Goal: Task Accomplishment & Management: Manage account settings

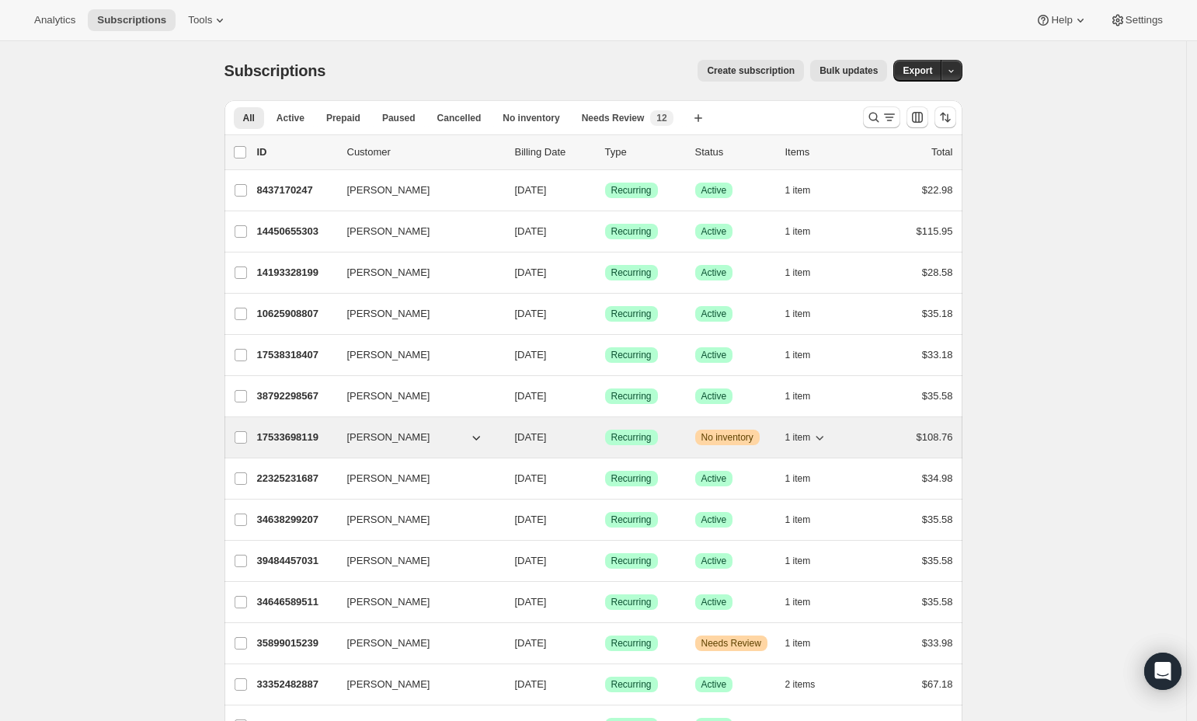
click at [356, 445] on span "[PERSON_NAME]" at bounding box center [388, 438] width 83 height 16
click at [326, 437] on p "17533698119" at bounding box center [296, 438] width 78 height 16
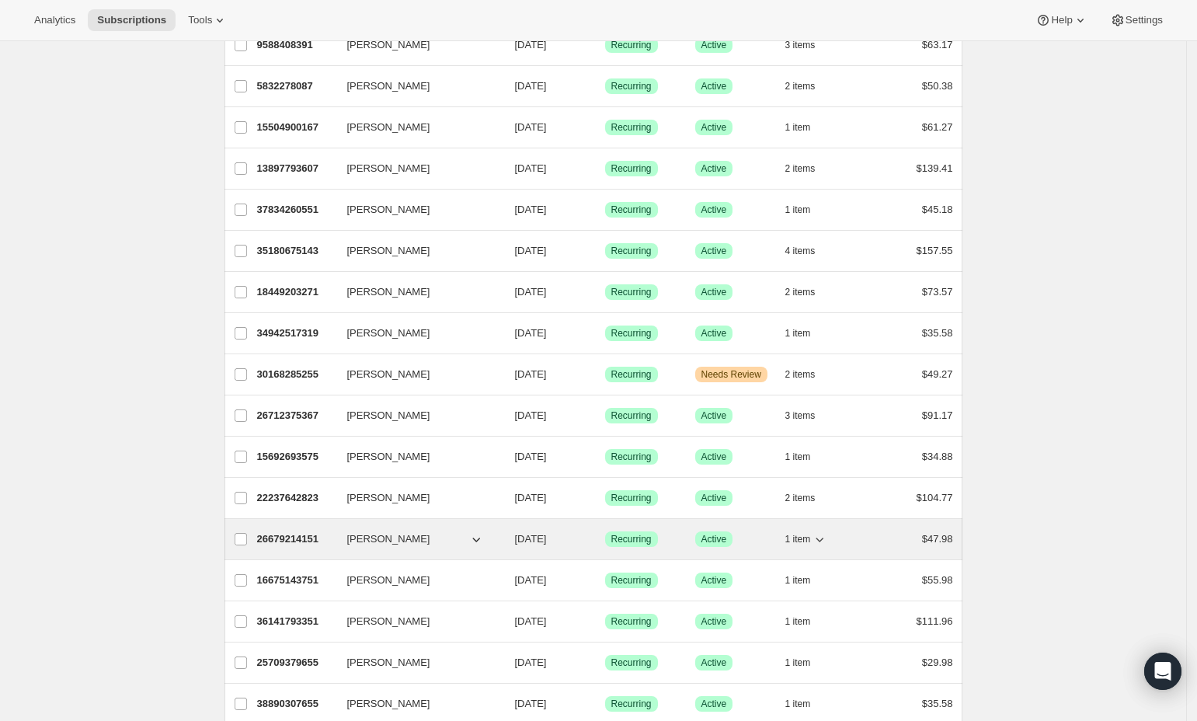
scroll to position [1347, 0]
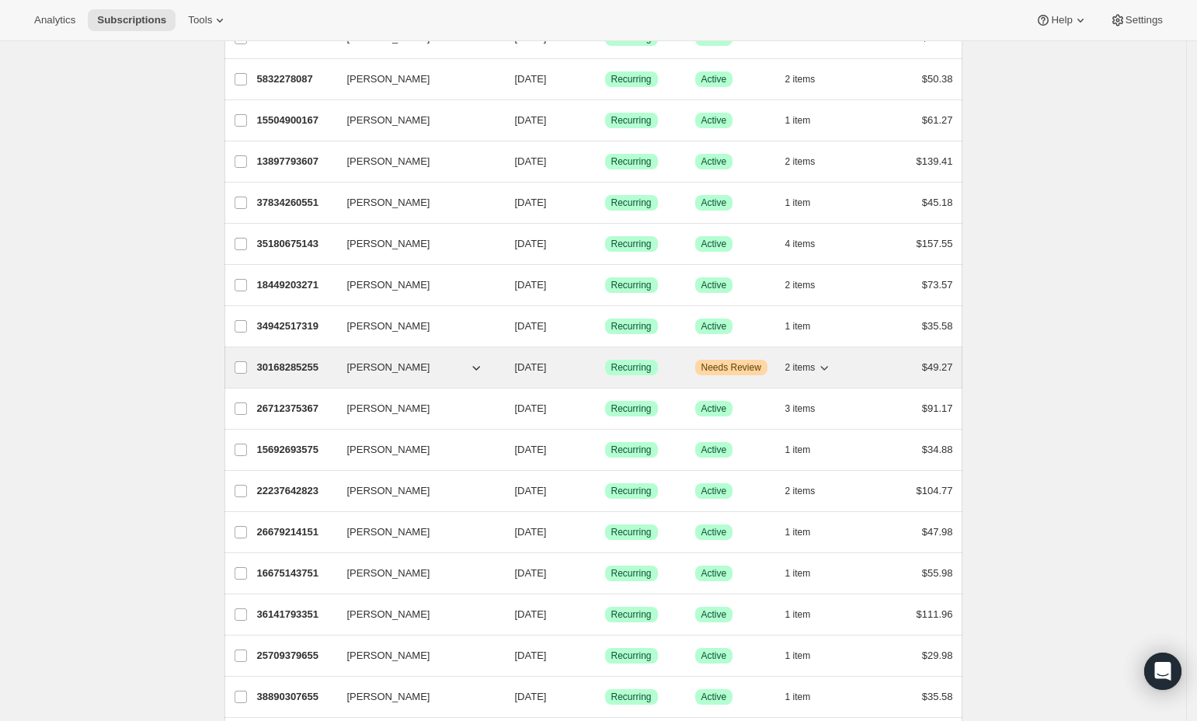
click at [333, 375] on p "30168285255" at bounding box center [296, 368] width 78 height 16
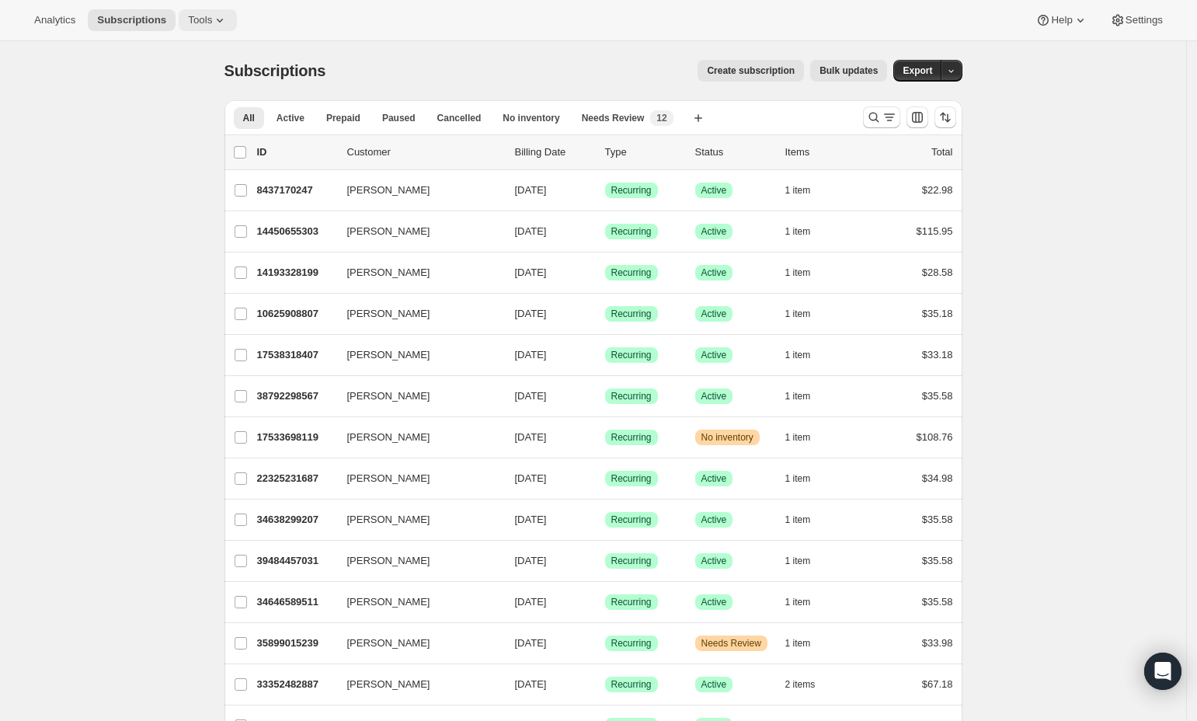
click at [194, 16] on span "Tools" at bounding box center [200, 20] width 24 height 12
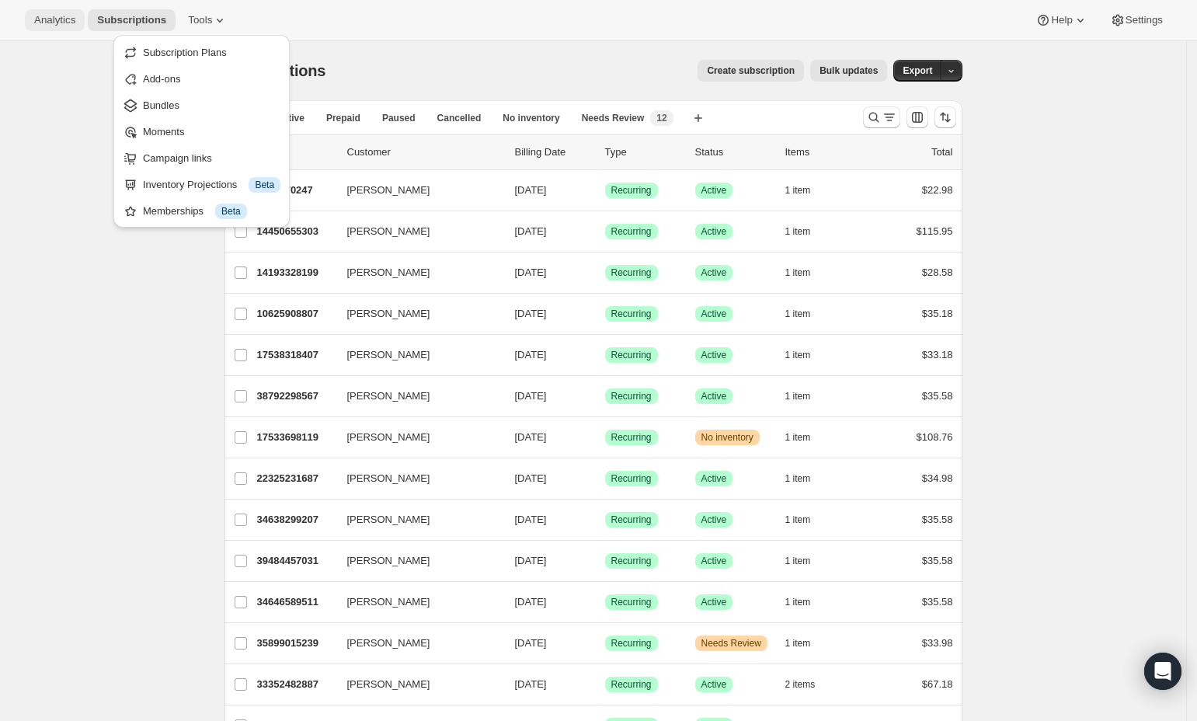
click at [51, 16] on span "Analytics" at bounding box center [54, 20] width 41 height 12
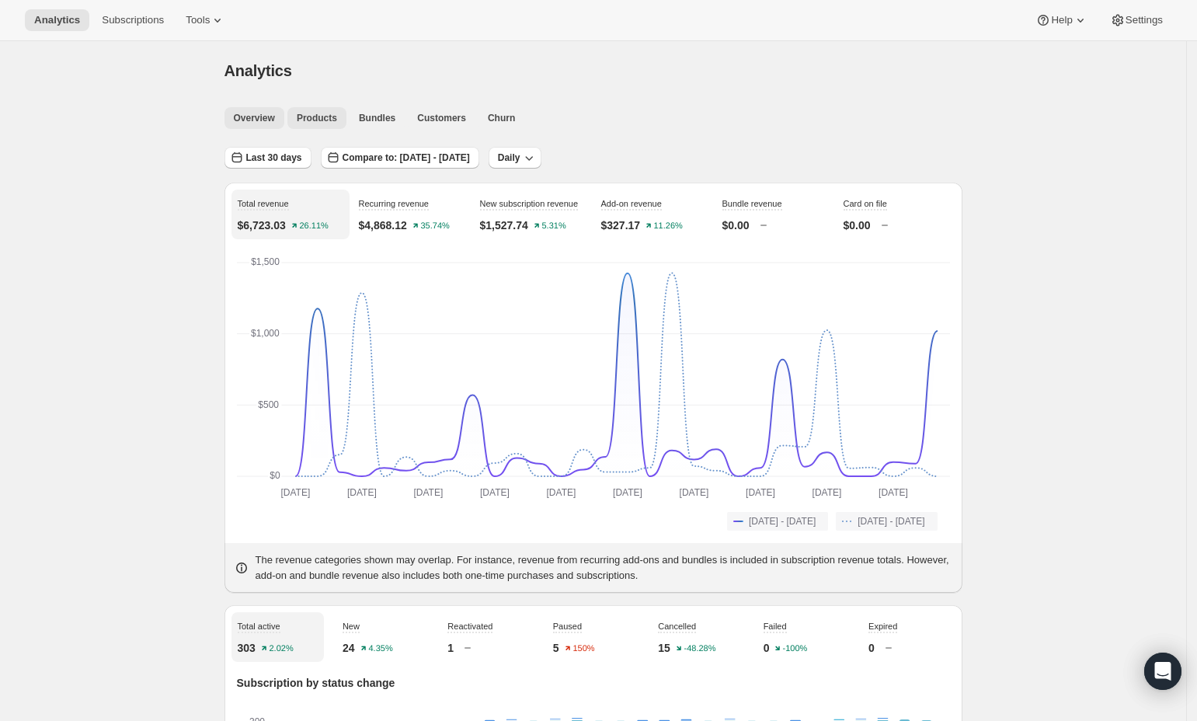
click at [315, 115] on span "Products" at bounding box center [317, 118] width 40 height 12
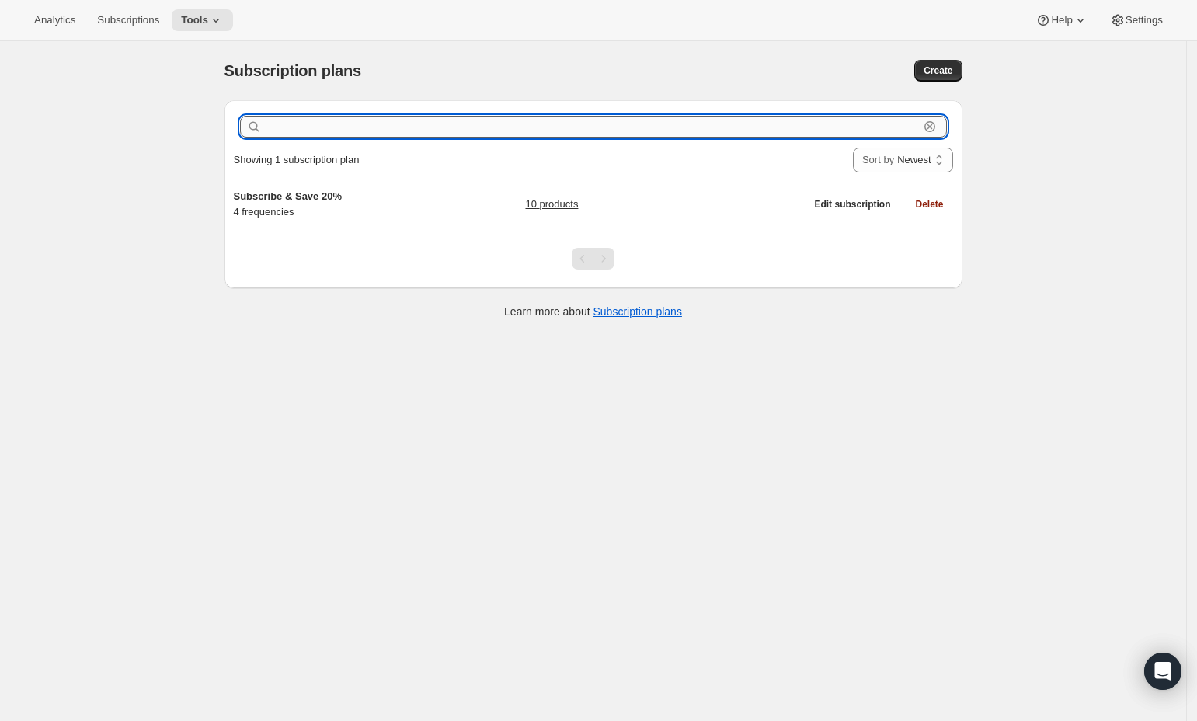
click at [291, 121] on input "text" at bounding box center [592, 127] width 654 height 22
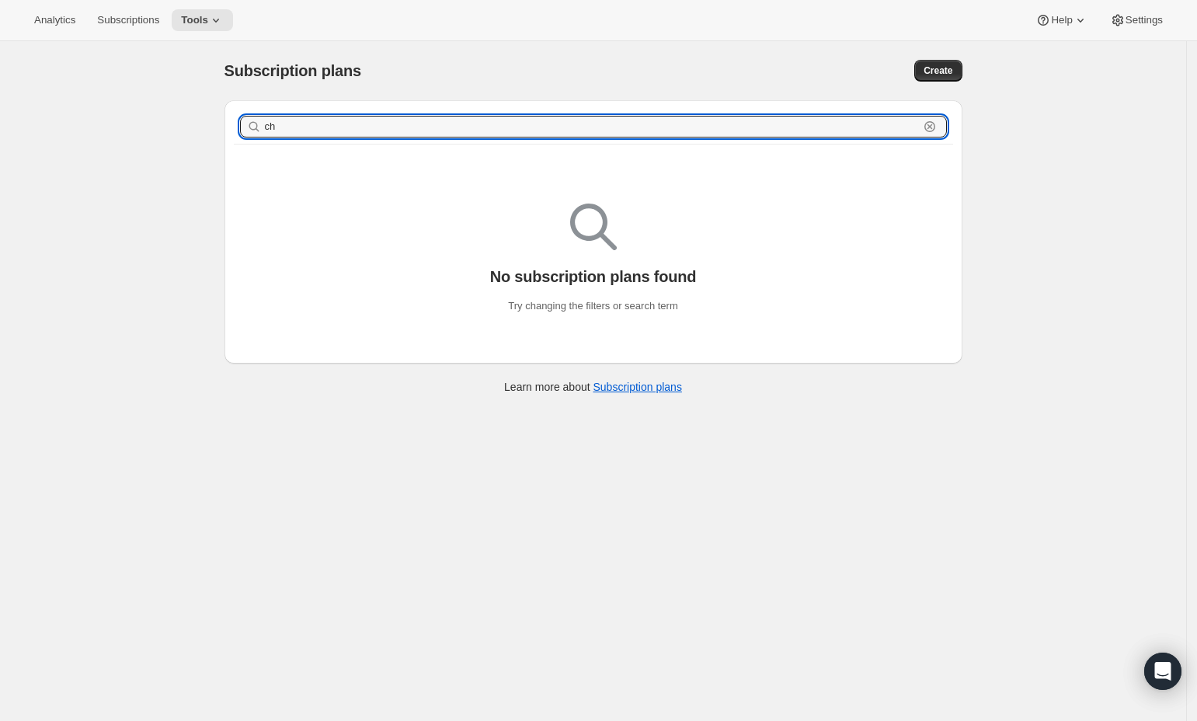
type input "c"
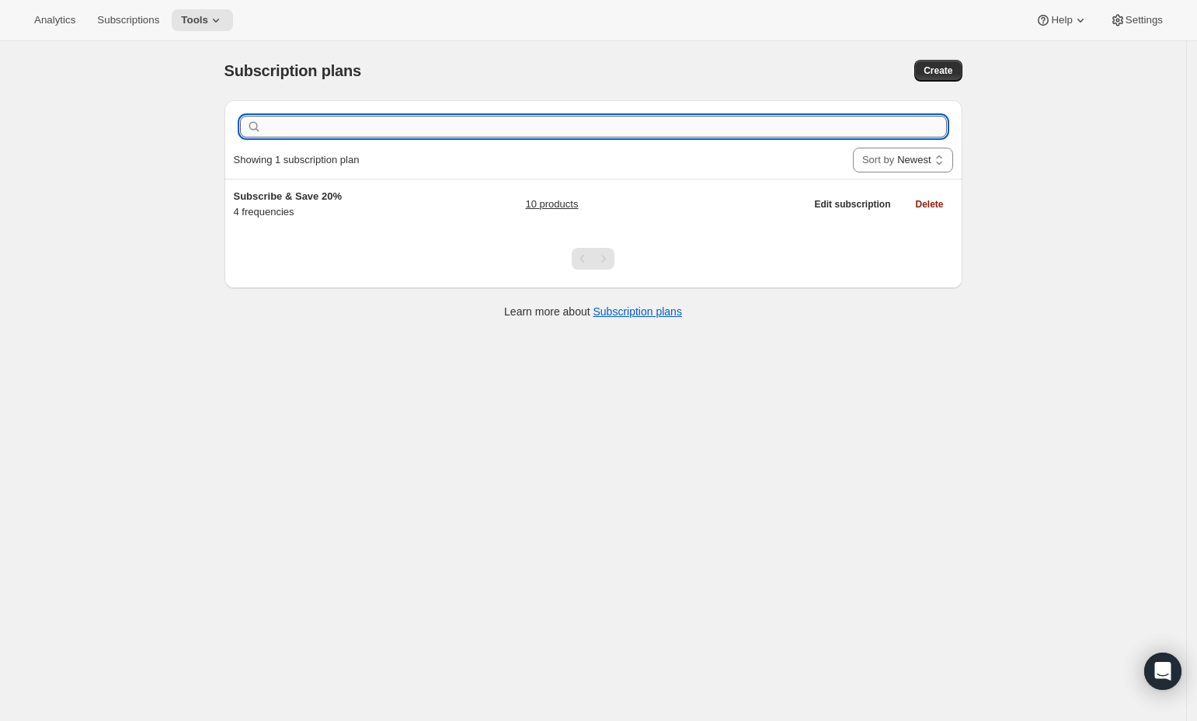
click at [361, 129] on input "text" at bounding box center [606, 127] width 682 height 22
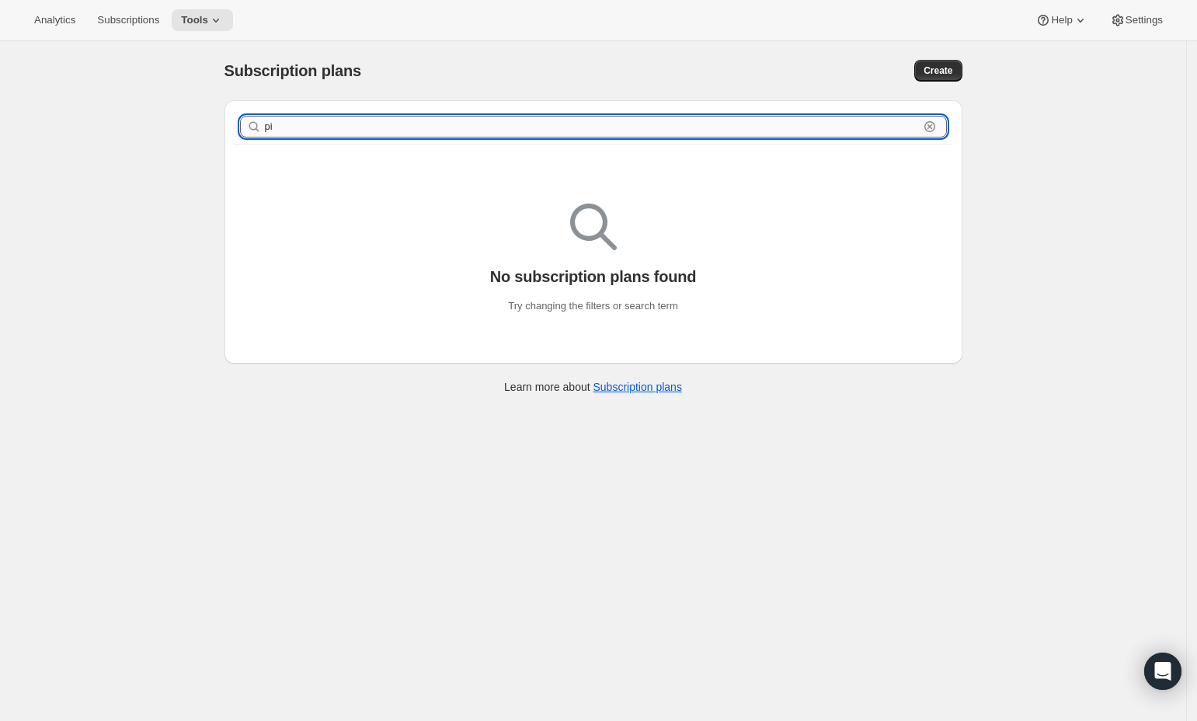
type input "p"
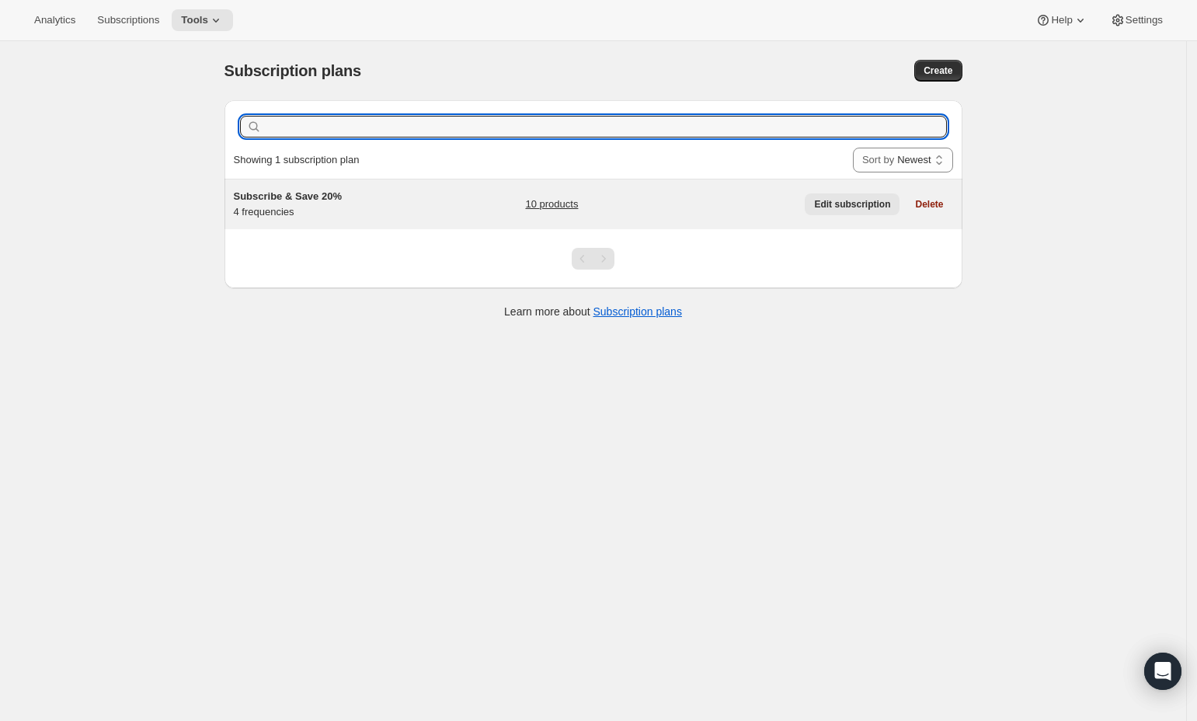
click at [849, 200] on span "Edit subscription" at bounding box center [852, 204] width 76 height 12
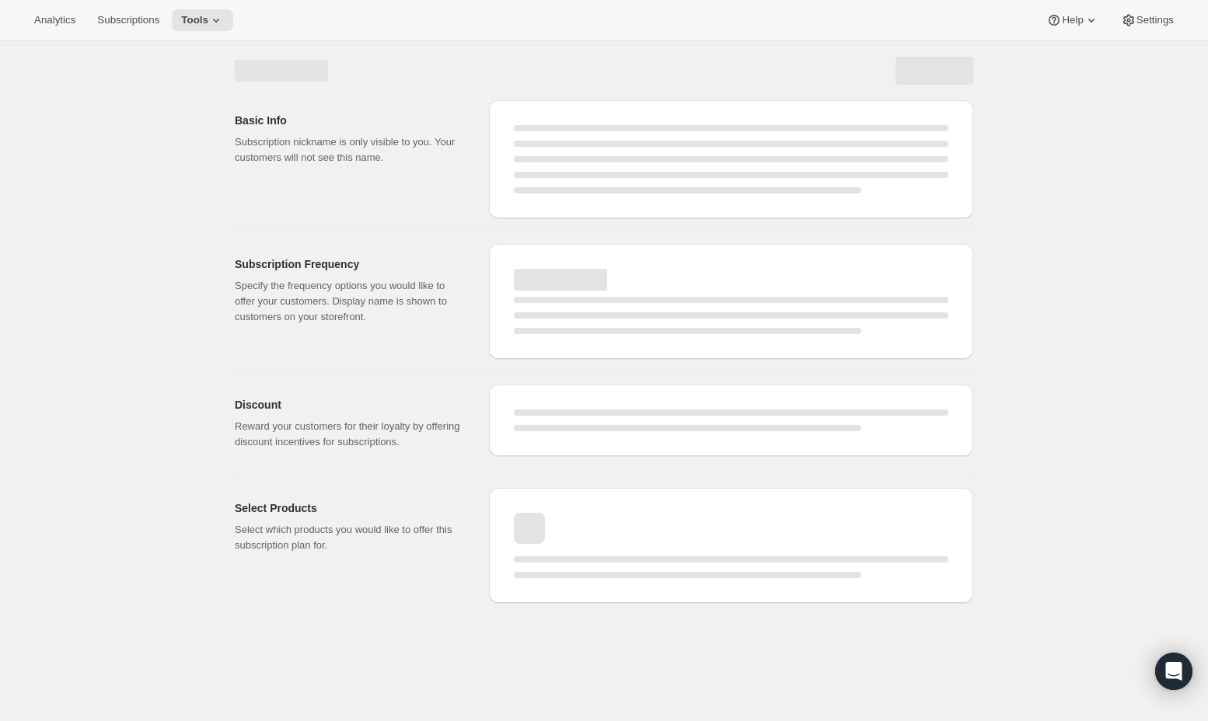
select select "WEEK"
select select "MONTH"
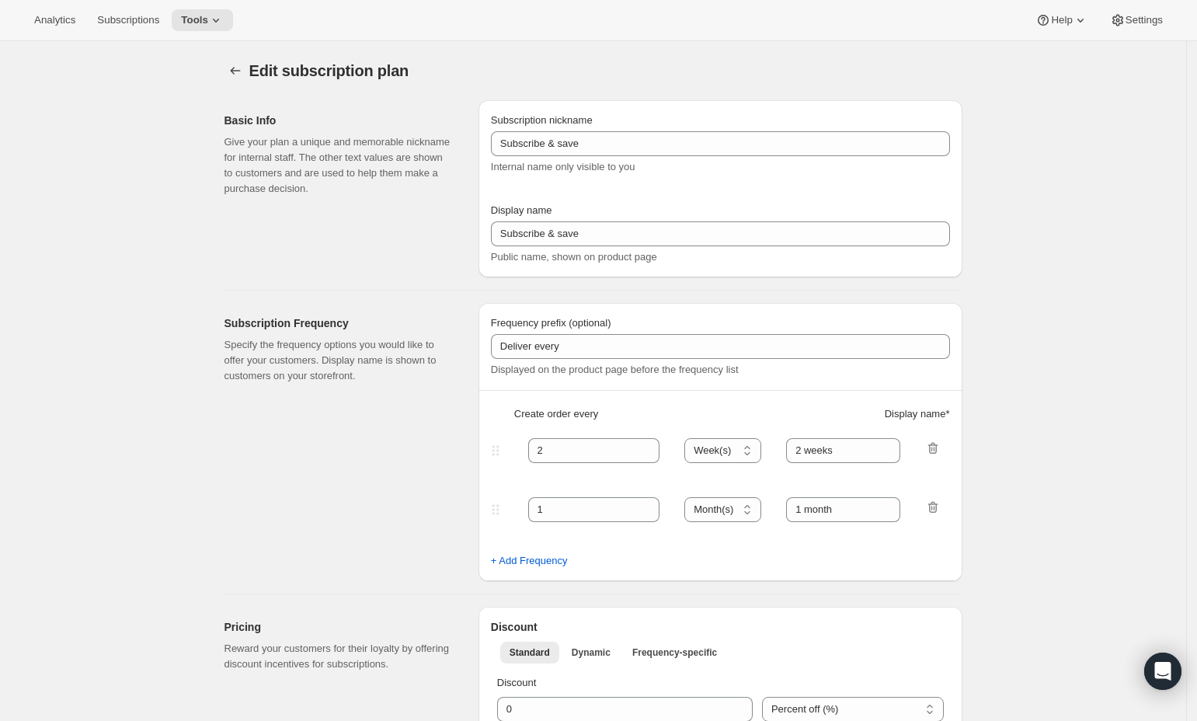
type input "Subscribe & Save 20%"
type input "2 Weeks"
type input "4"
select select "WEEK"
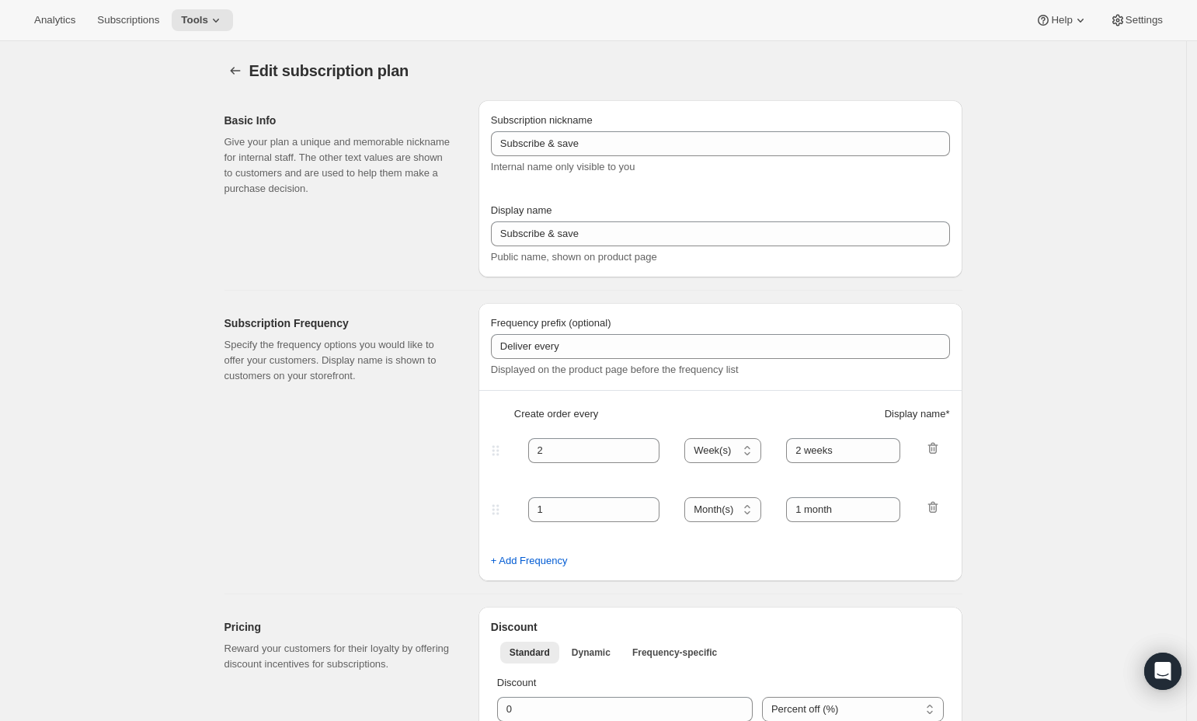
type input "4 Weeks"
type input "20"
type input "Swap flavors, pause, or cancel anytime!"
checkbox input "true"
select select "WEEK"
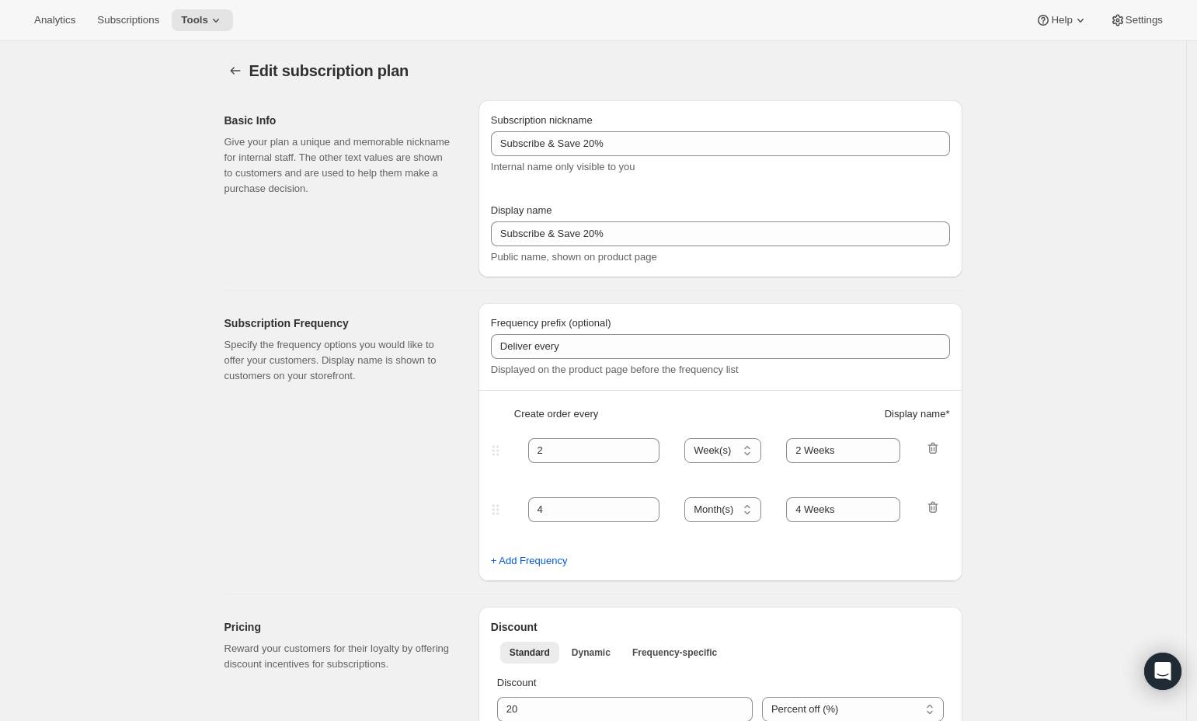
select select "WEEK"
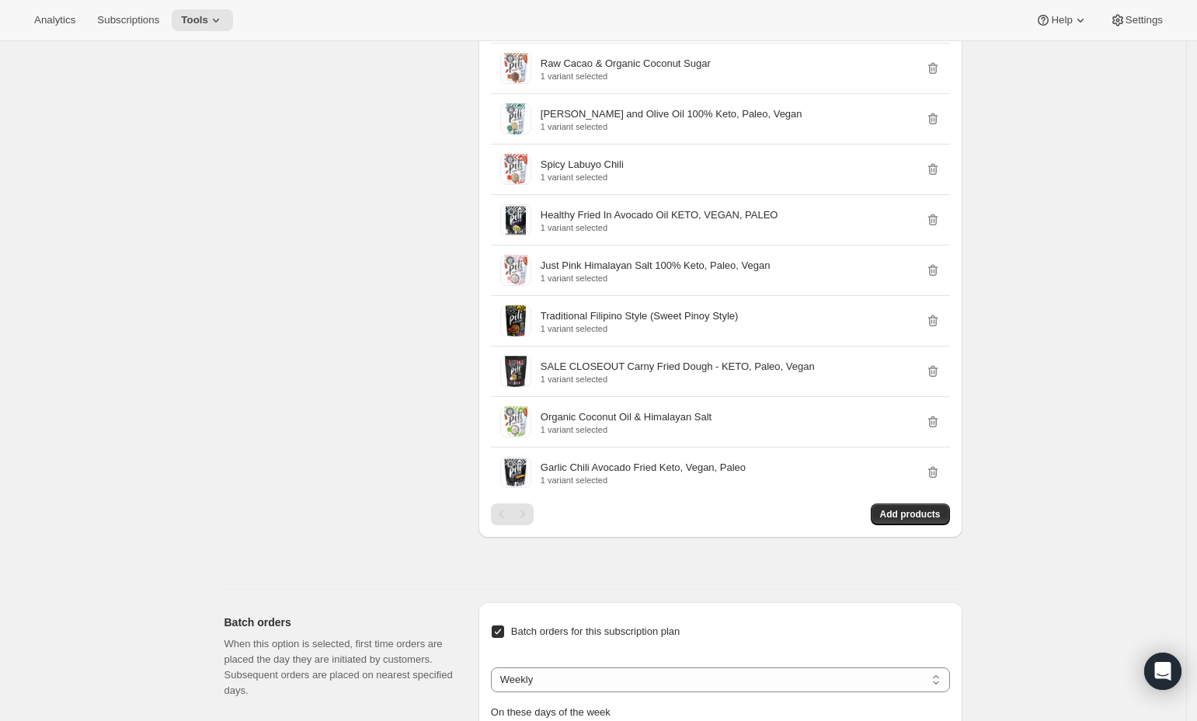
scroll to position [1243, 0]
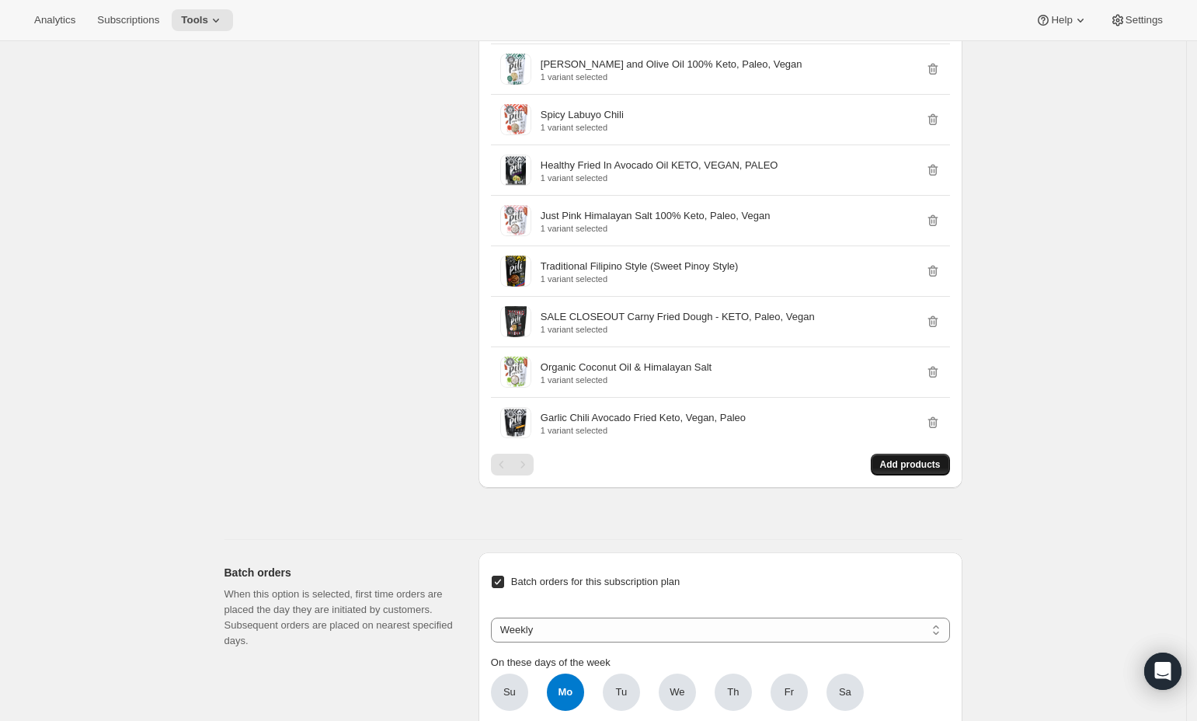
click at [899, 471] on span "Add products" at bounding box center [910, 464] width 61 height 12
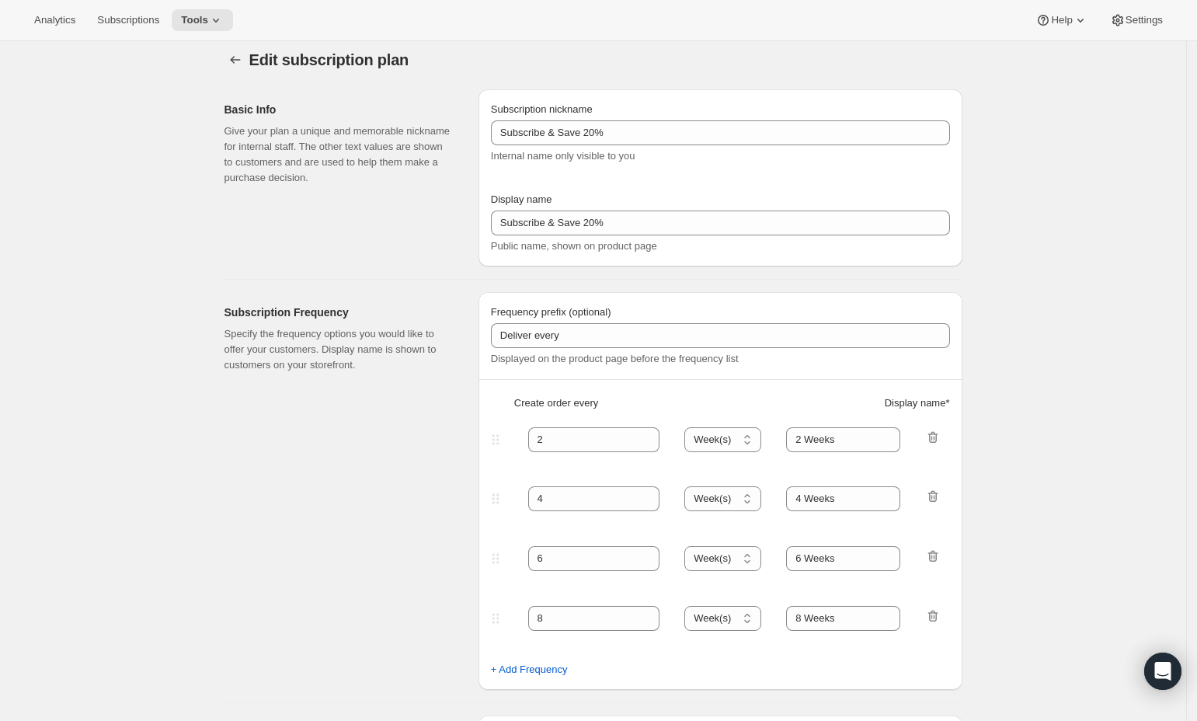
scroll to position [0, 0]
